Goal: Communication & Community: Answer question/provide support

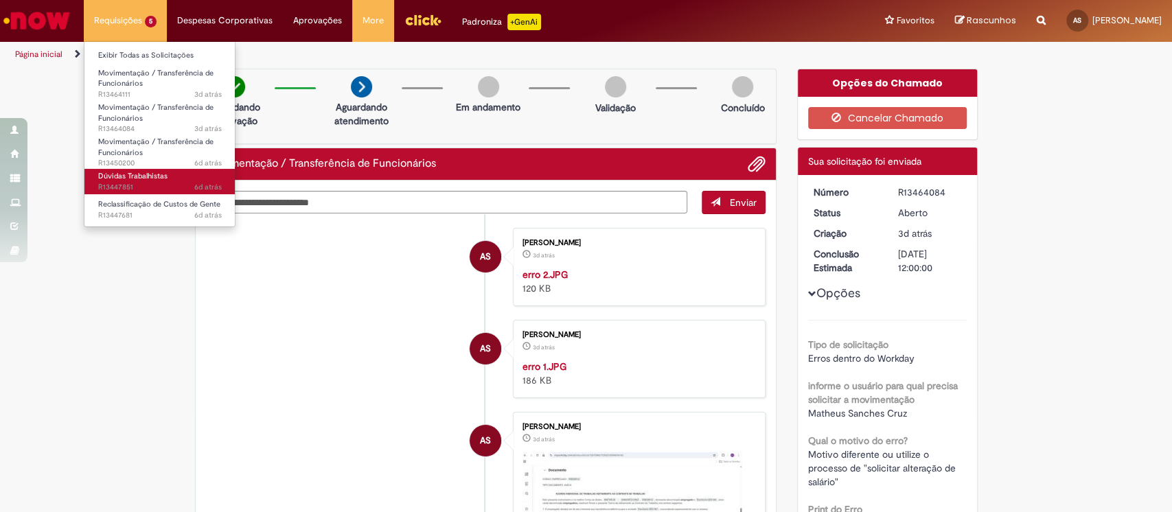
click at [148, 178] on span "Dúvidas Trabalhistas" at bounding box center [132, 176] width 69 height 10
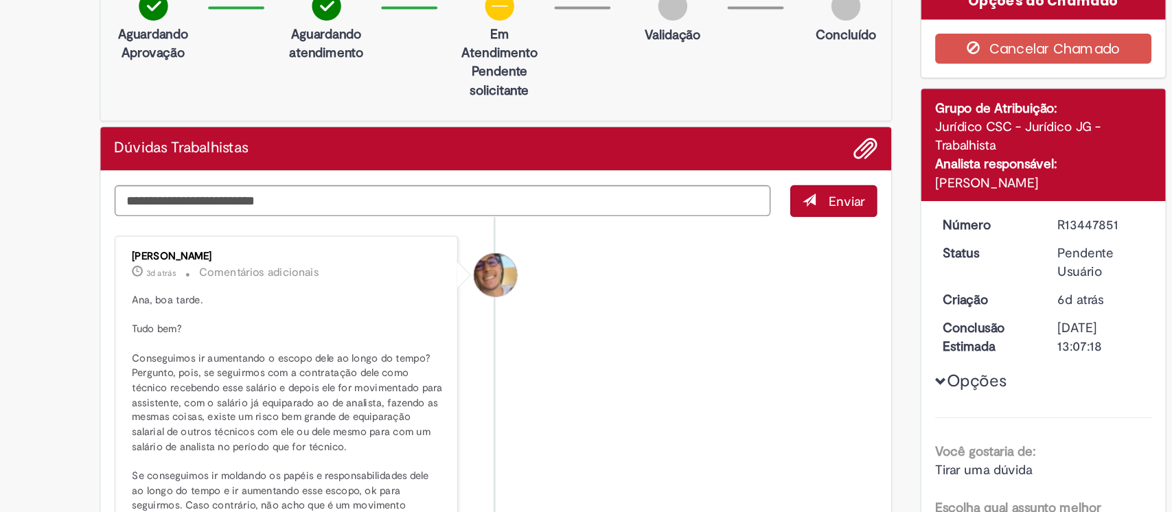
scroll to position [67, 0]
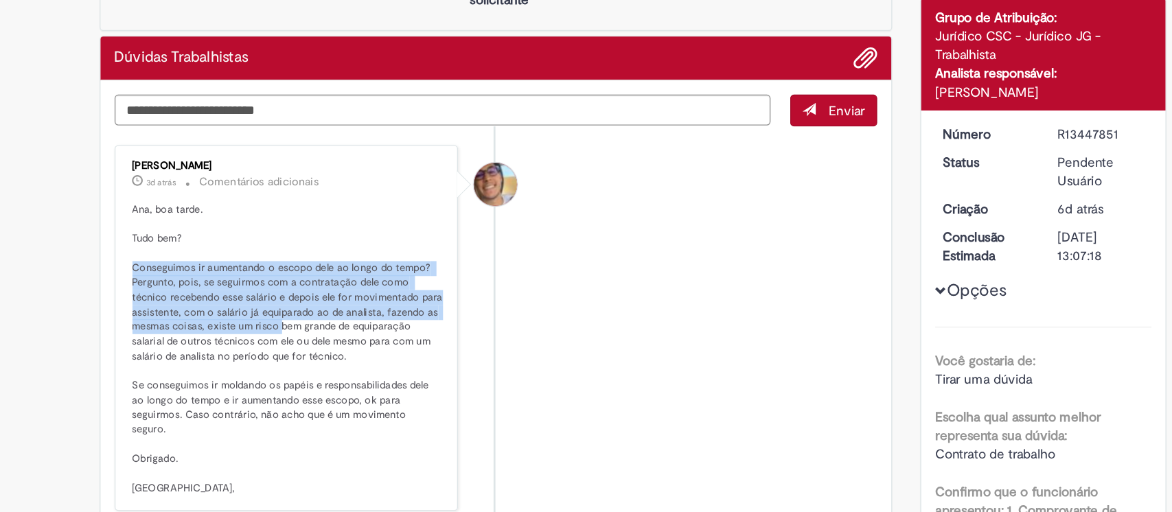
drag, startPoint x: 205, startPoint y: 279, endPoint x: 318, endPoint y: 322, distance: 120.6
click at [318, 322] on div "[PERSON_NAME] 3d atrás 3 dias atrás Comentários adicionais [PERSON_NAME], boa t…" at bounding box center [332, 323] width 244 height 260
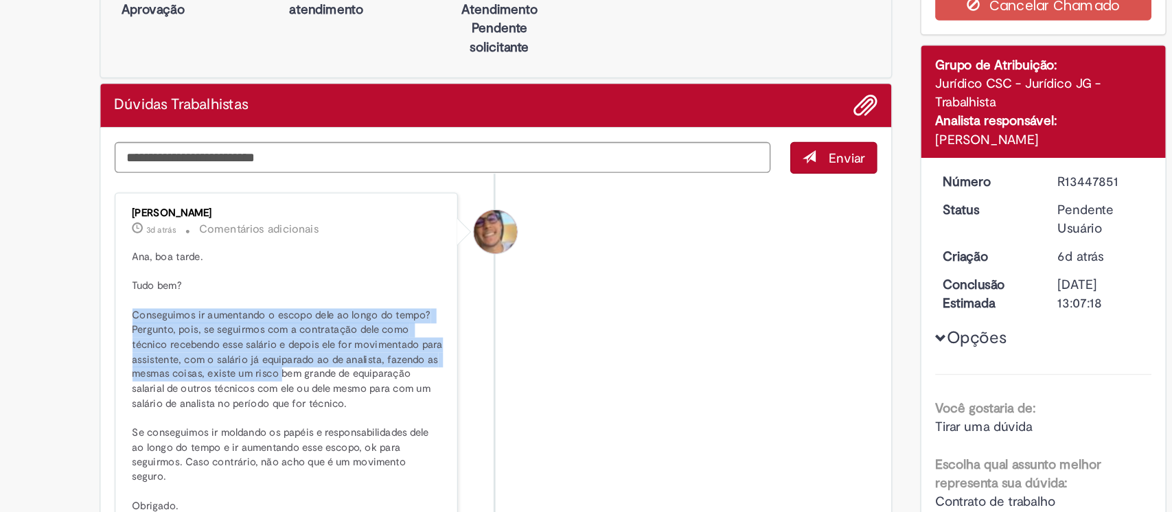
scroll to position [0, 0]
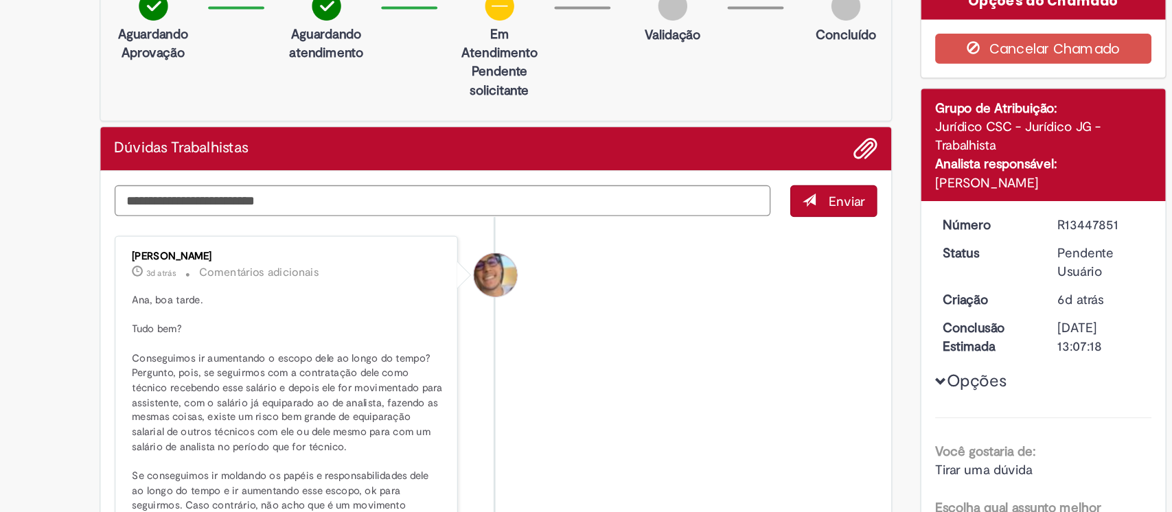
click at [307, 229] on textarea "Digite sua mensagem aqui..." at bounding box center [447, 229] width 482 height 23
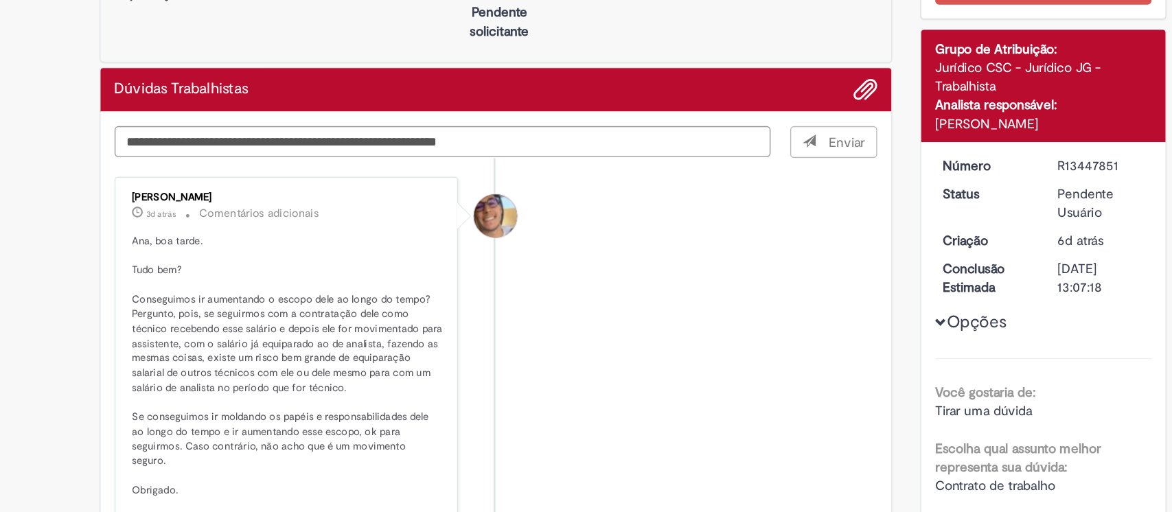
scroll to position [67, 0]
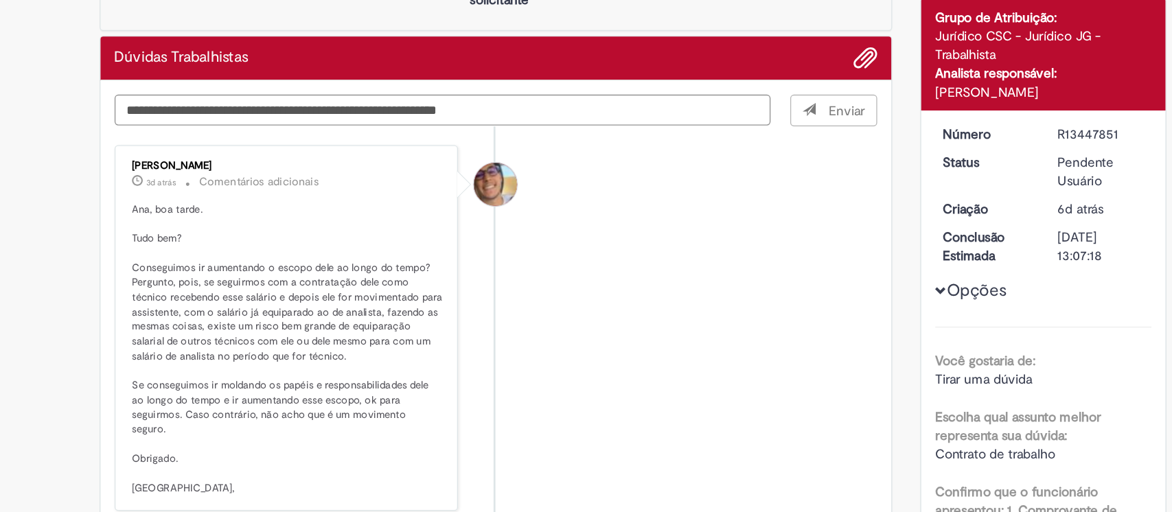
type textarea "**********"
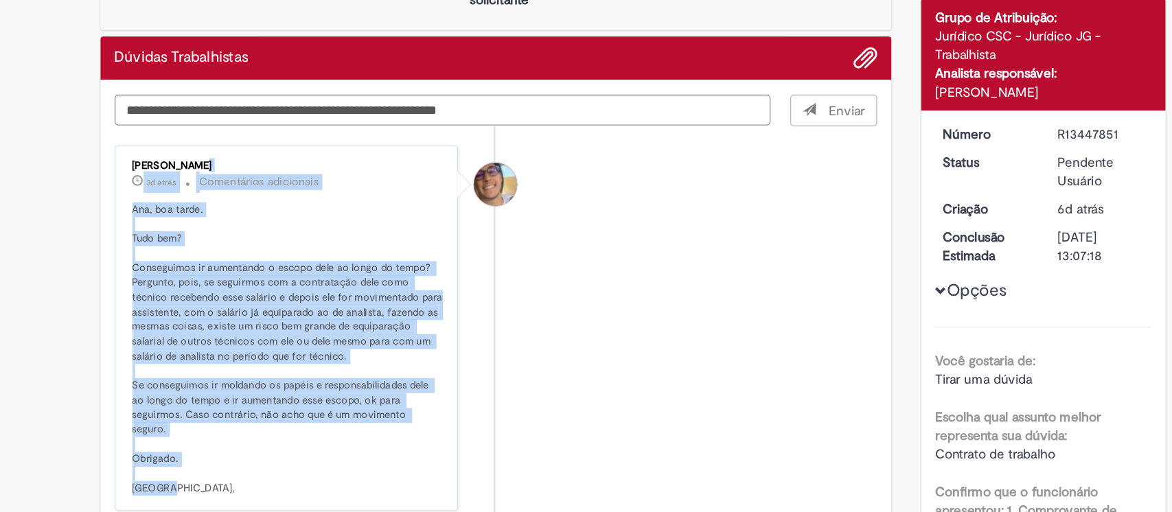
drag, startPoint x: 255, startPoint y: 430, endPoint x: 201, endPoint y: 200, distance: 236.9
click at [206, 200] on div "[PERSON_NAME] 3d atrás 3 dias atrás Comentários adicionais [PERSON_NAME], boa t…" at bounding box center [332, 323] width 253 height 268
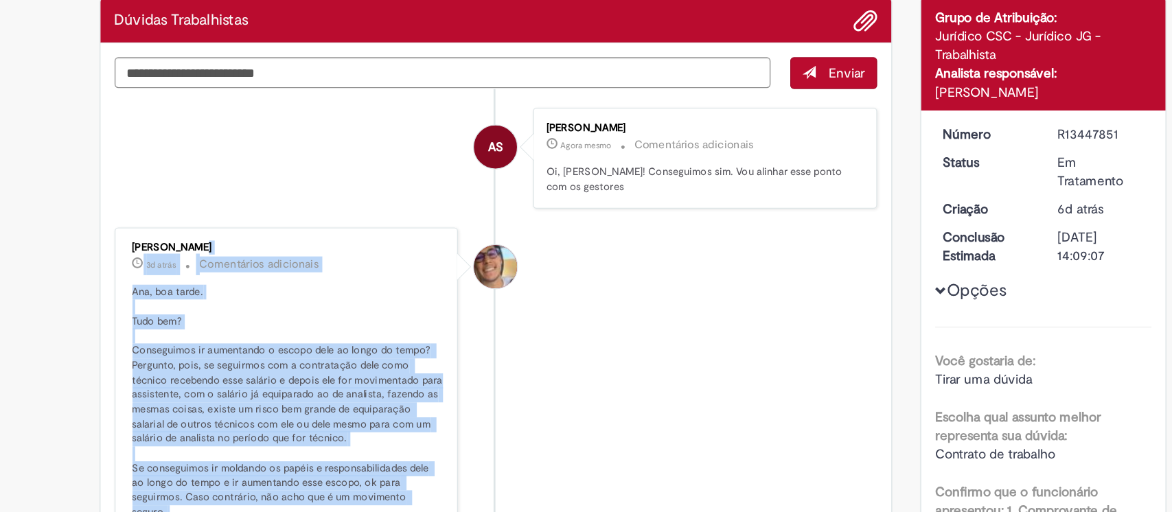
copy div "[PERSON_NAME] 3d atrás 3 dias atrás Comentários adicionais [PERSON_NAME], boa t…"
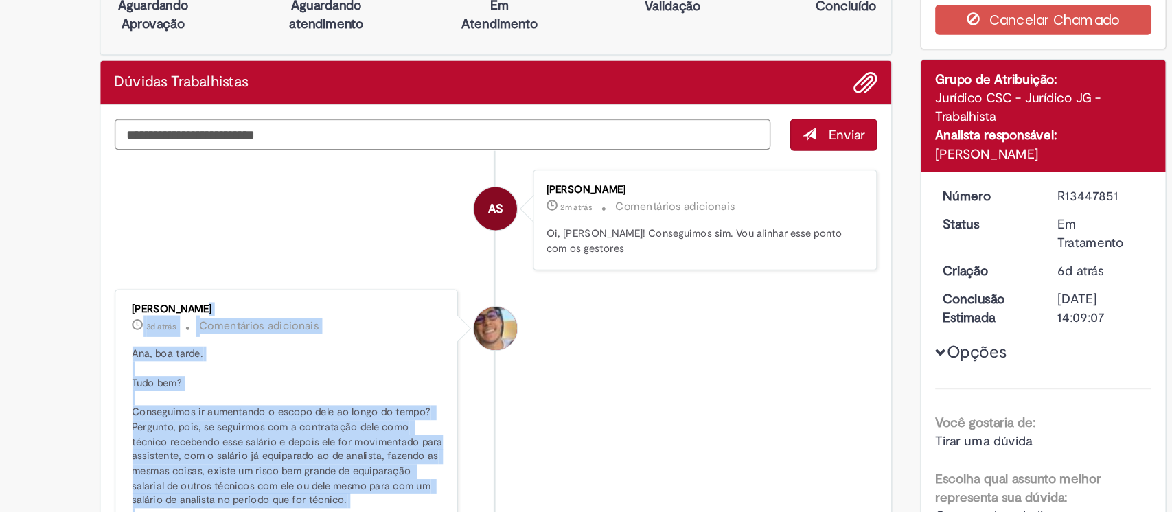
scroll to position [0, 0]
